Goal: Task Accomplishment & Management: Manage account settings

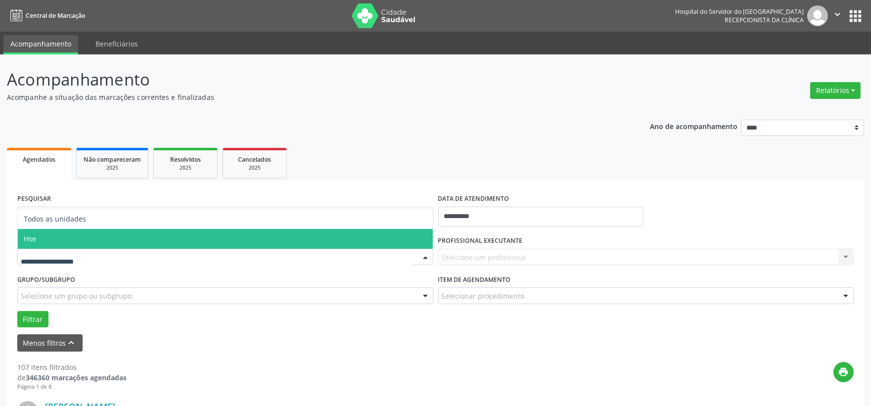
click at [53, 230] on span "Hse" at bounding box center [225, 239] width 415 height 20
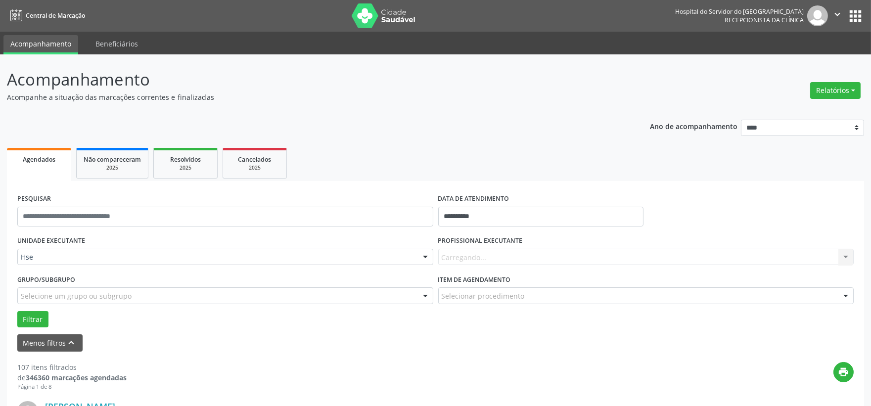
click at [465, 254] on div "Carregando... Nenhum resultado encontrado para: " " Não há nenhuma opção para s…" at bounding box center [646, 257] width 416 height 17
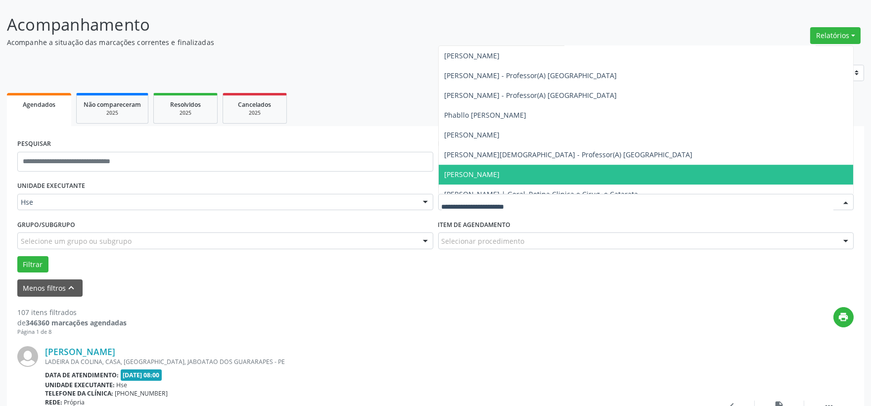
scroll to position [5990, 0]
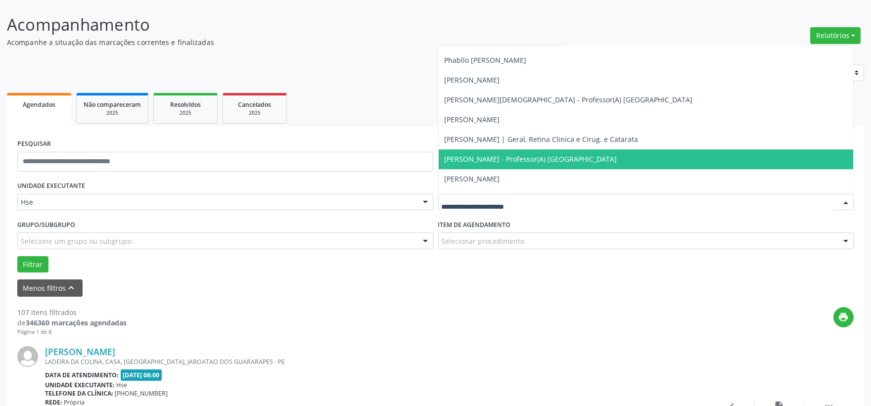
click at [510, 161] on span "[PERSON_NAME] - Professor(A) [GEOGRAPHIC_DATA]" at bounding box center [531, 158] width 173 height 9
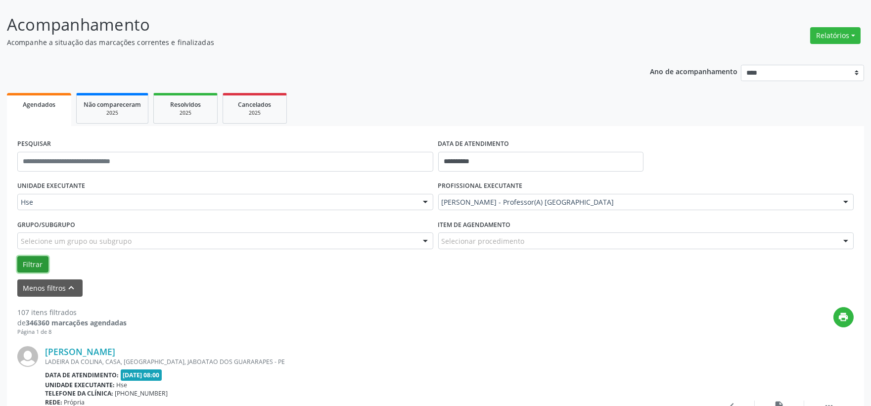
click at [33, 259] on button "Filtrar" at bounding box center [32, 264] width 31 height 17
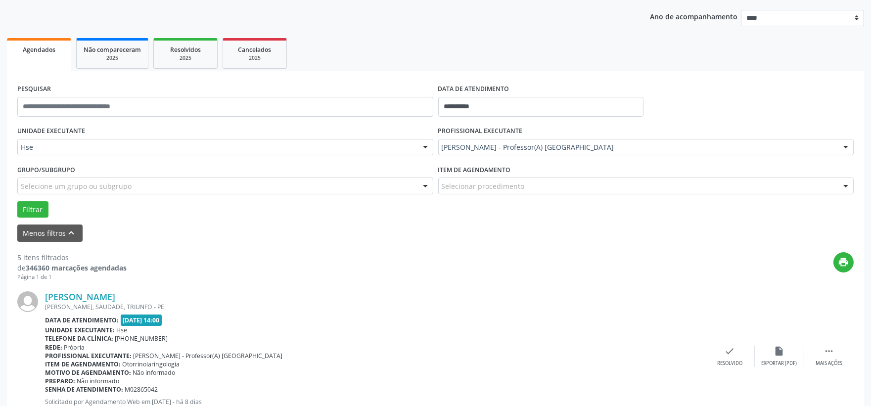
click at [38, 47] on span "Agendados" at bounding box center [39, 50] width 33 height 8
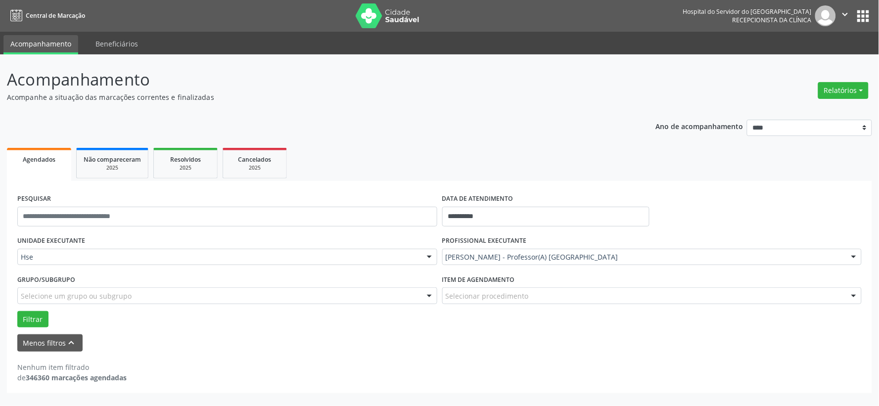
click at [38, 157] on span "Agendados" at bounding box center [39, 159] width 33 height 8
click at [30, 314] on button "Filtrar" at bounding box center [32, 319] width 31 height 17
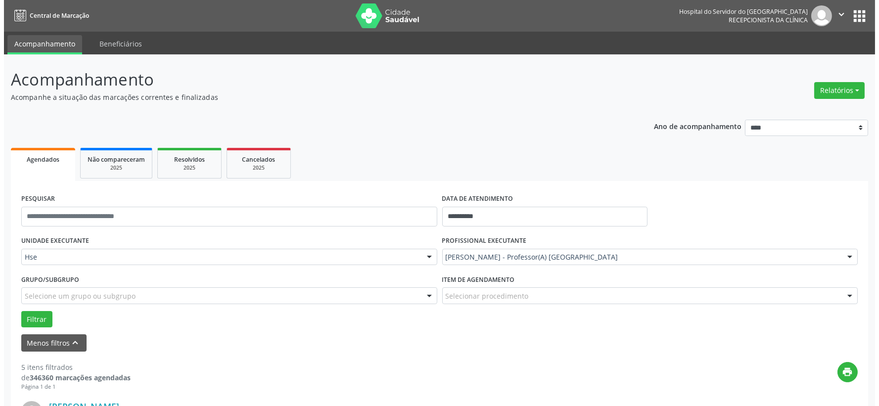
scroll to position [110, 0]
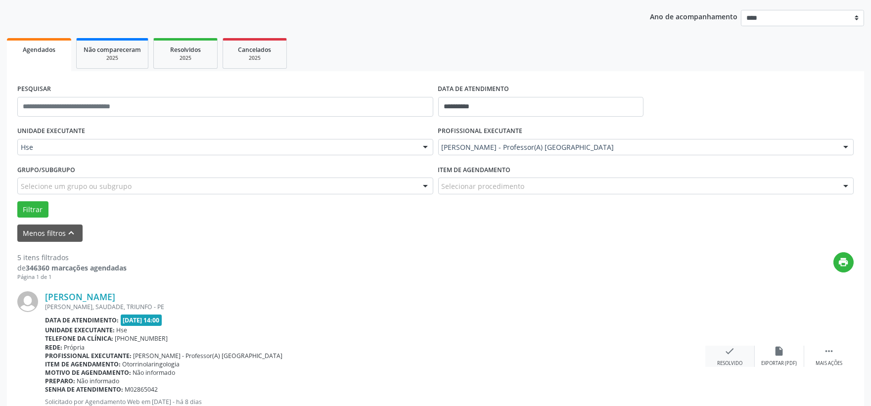
click at [729, 352] on icon "check" at bounding box center [730, 351] width 11 height 11
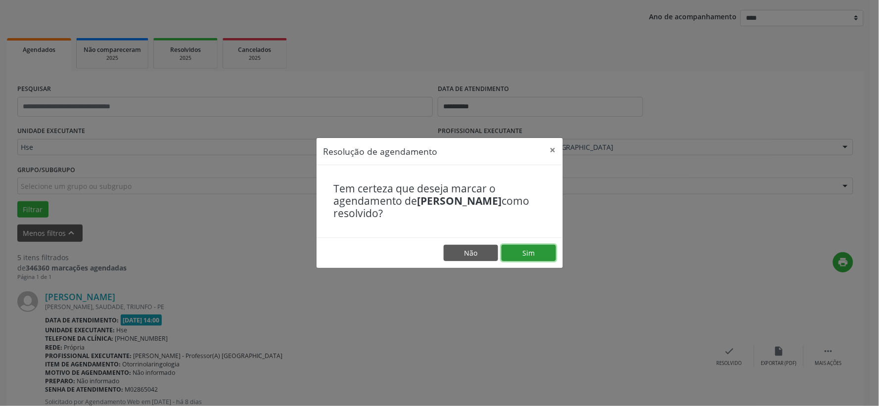
click at [525, 254] on button "Sim" at bounding box center [529, 253] width 54 height 17
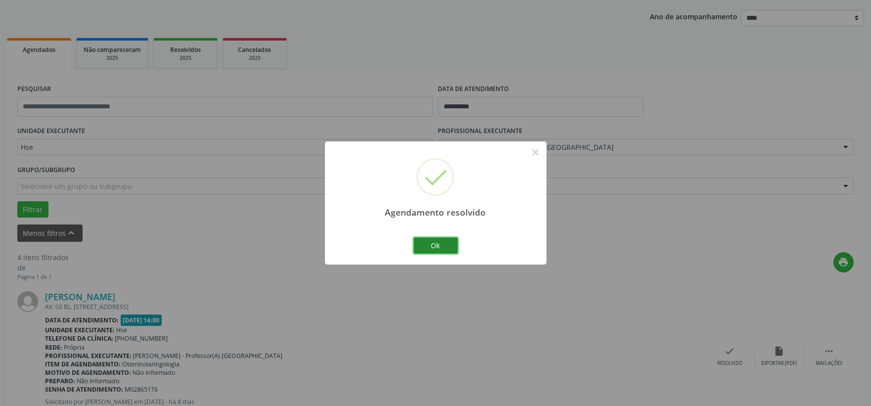
click at [438, 242] on button "Ok" at bounding box center [435, 245] width 45 height 17
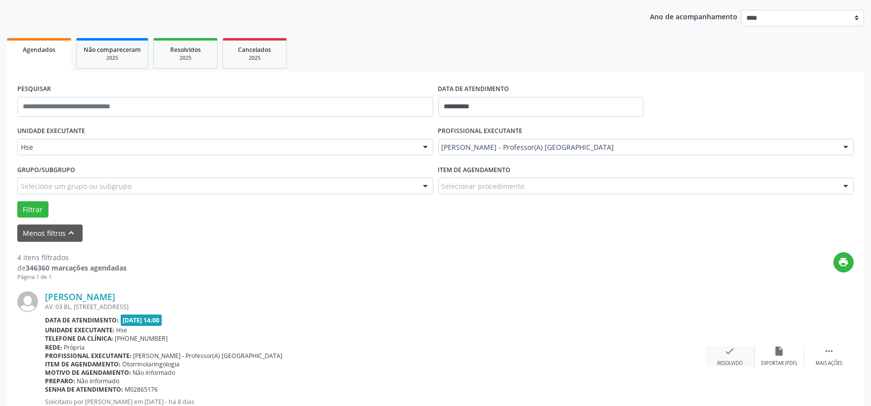
click at [727, 349] on icon "check" at bounding box center [730, 351] width 11 height 11
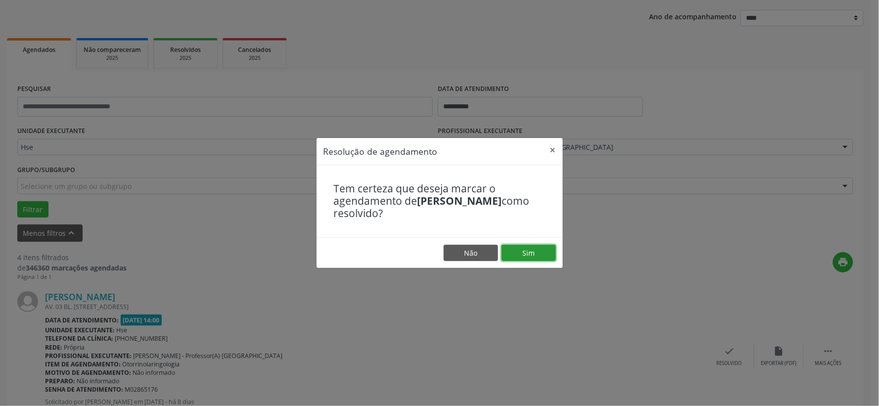
click at [522, 253] on button "Sim" at bounding box center [529, 253] width 54 height 17
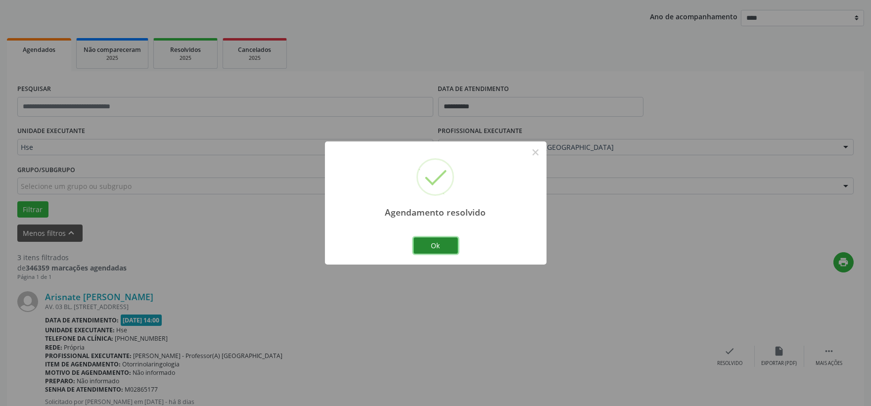
click at [434, 242] on button "Ok" at bounding box center [435, 245] width 45 height 17
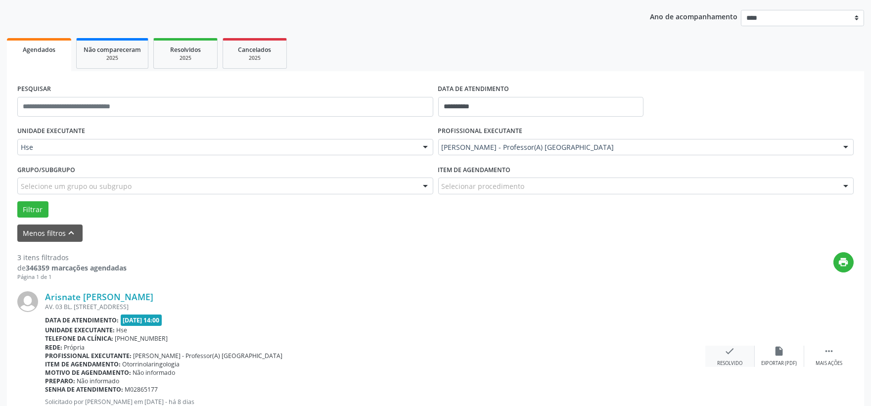
click at [728, 355] on icon "check" at bounding box center [730, 351] width 11 height 11
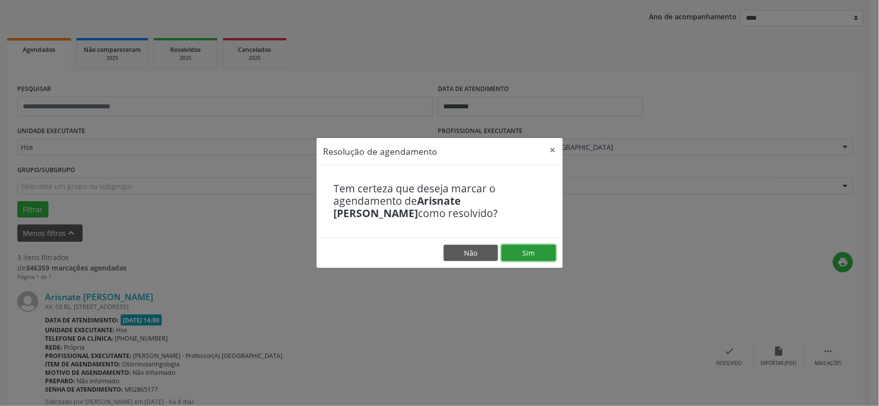
click at [517, 245] on button "Sim" at bounding box center [529, 253] width 54 height 17
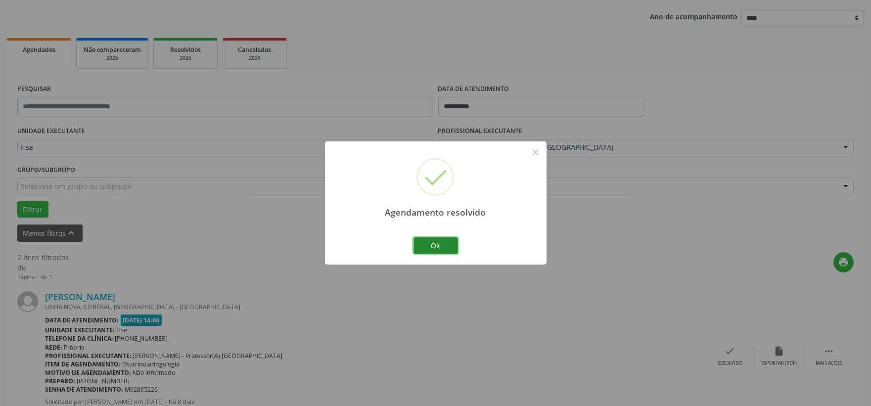
click at [436, 241] on button "Ok" at bounding box center [435, 245] width 45 height 17
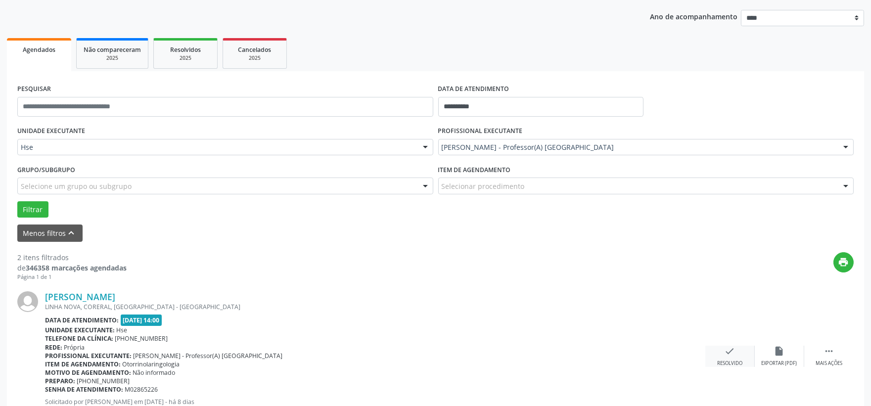
click at [731, 355] on icon "check" at bounding box center [730, 351] width 11 height 11
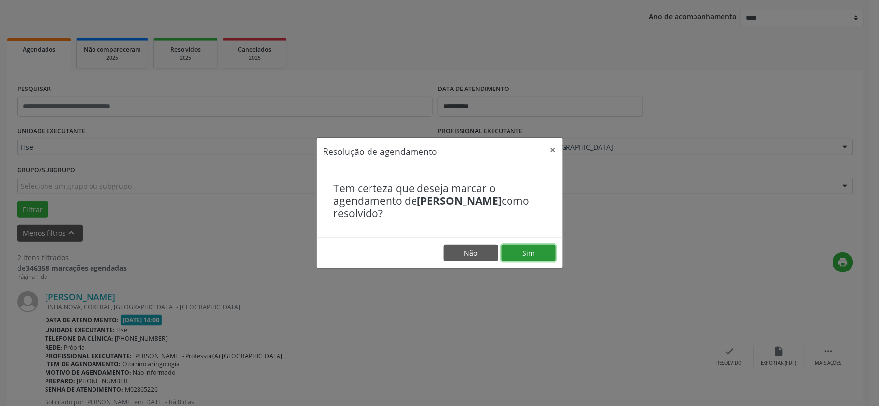
click at [530, 251] on button "Sim" at bounding box center [529, 253] width 54 height 17
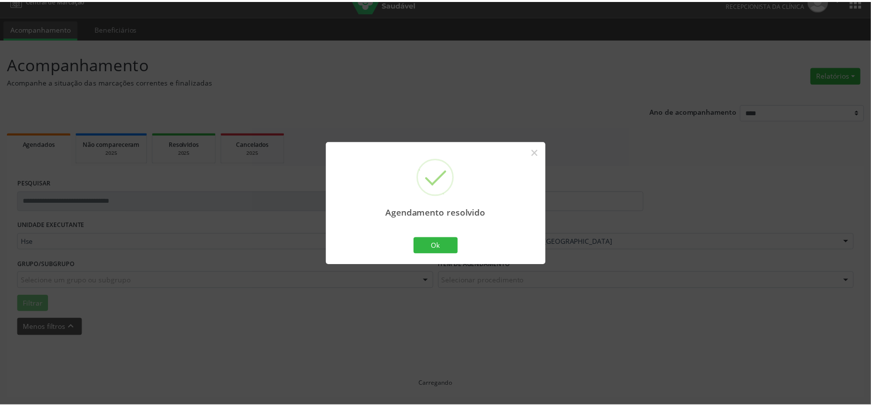
scroll to position [15, 0]
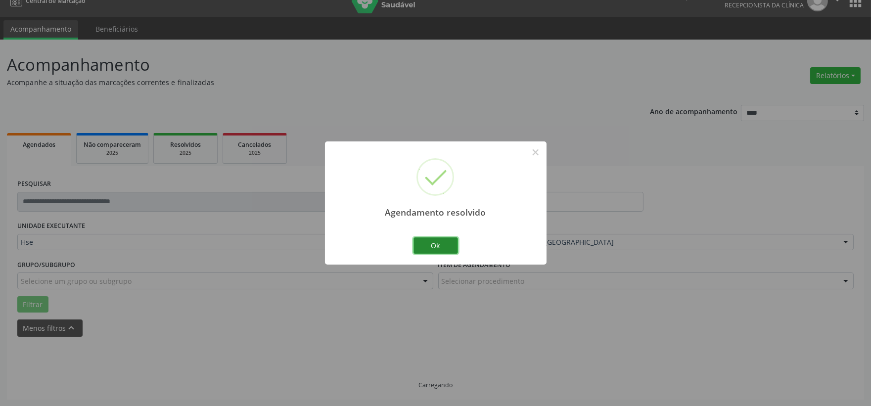
click at [441, 245] on button "Ok" at bounding box center [435, 245] width 45 height 17
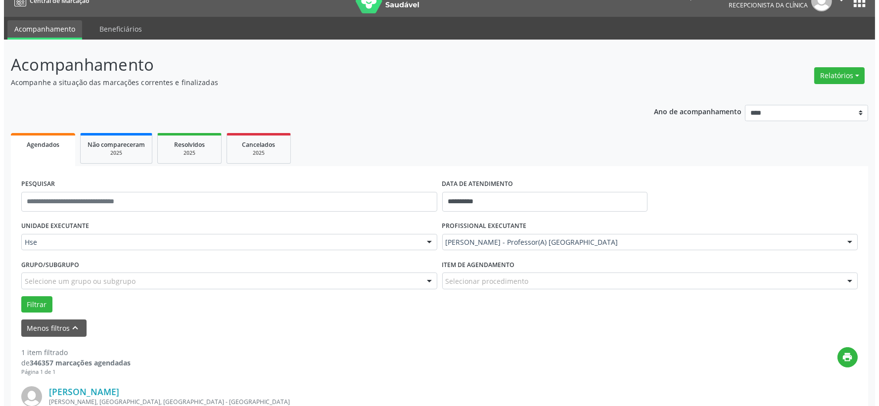
scroll to position [152, 0]
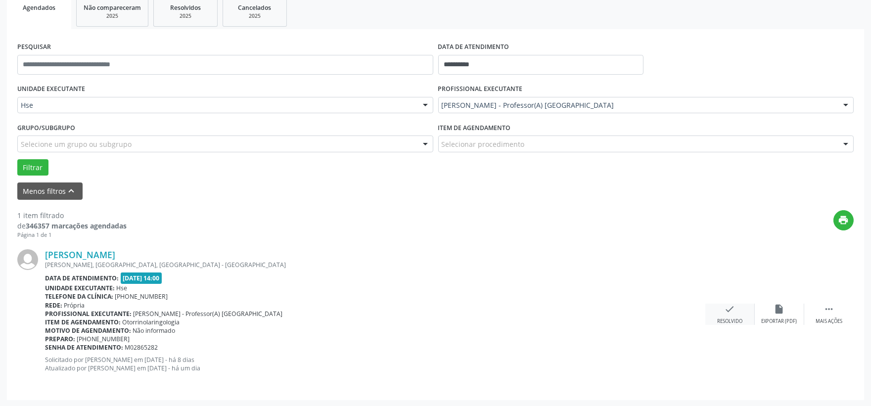
click at [724, 309] on div "check Resolvido" at bounding box center [729, 314] width 49 height 21
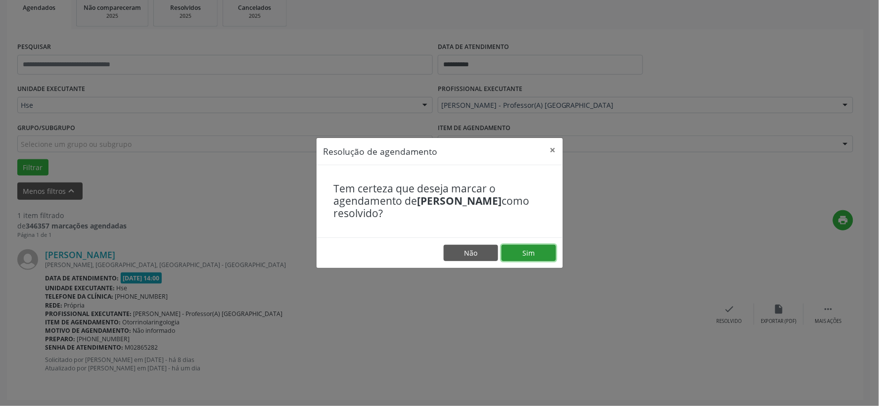
click at [525, 259] on button "Sim" at bounding box center [529, 253] width 54 height 17
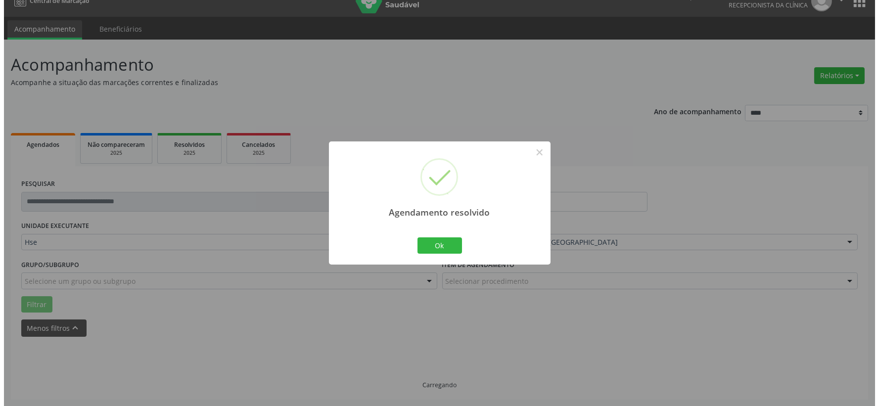
scroll to position [0, 0]
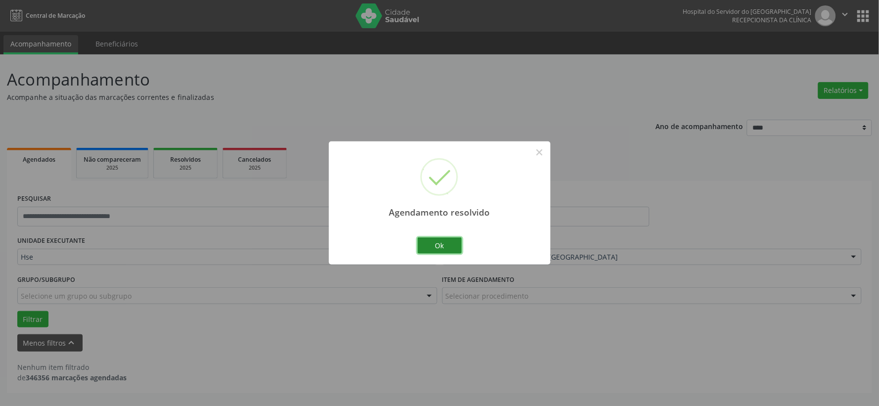
click at [440, 246] on button "Ok" at bounding box center [439, 245] width 45 height 17
